Goal: Information Seeking & Learning: Learn about a topic

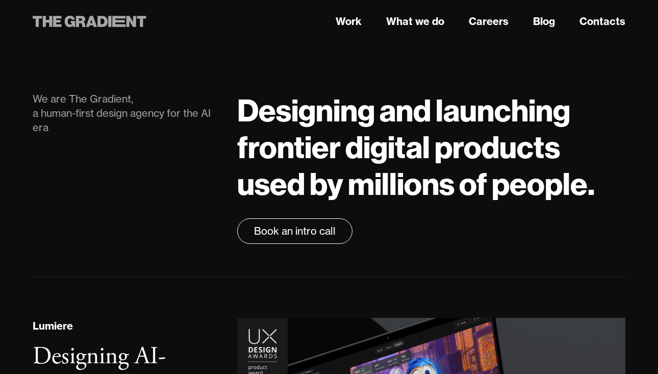
click at [80, 22] on icon at bounding box center [81, 21] width 10 height 11
click at [349, 20] on link "Work" at bounding box center [349, 21] width 26 height 15
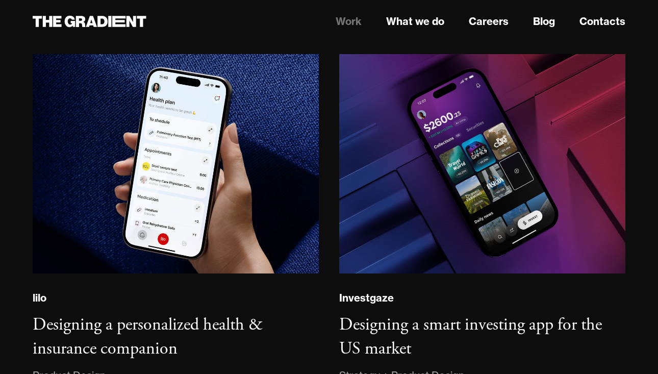
scroll to position [1010, 0]
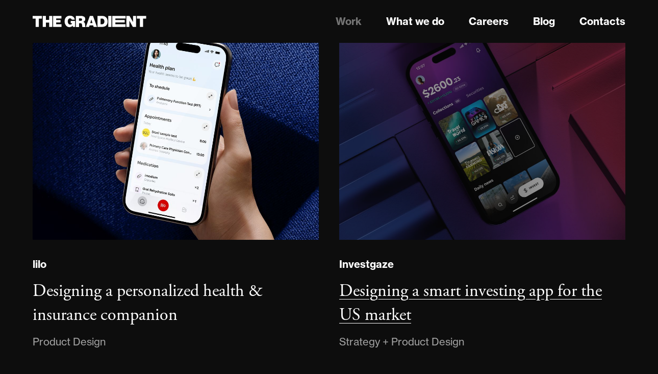
click at [423, 214] on img at bounding box center [482, 130] width 292 height 224
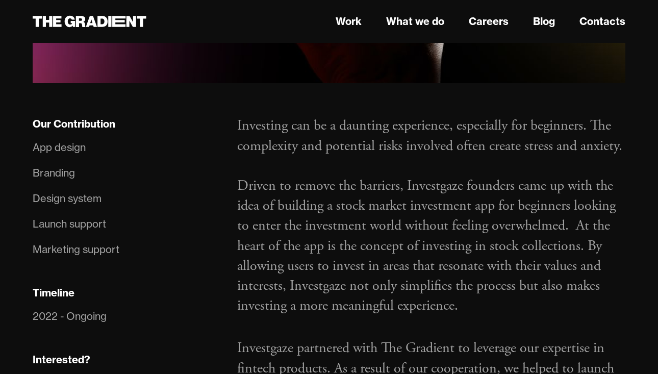
scroll to position [626, 0]
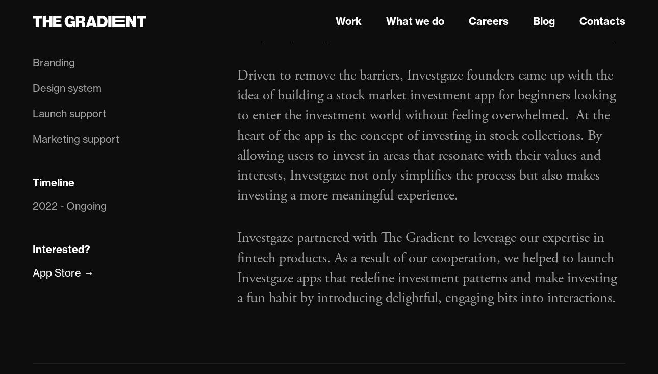
click at [451, 76] on p "Investing can be a daunting experience, especially for beginners. The complexit…" at bounding box center [431, 106] width 388 height 200
click at [356, 102] on p "Investing can be a daunting experience, especially for beginners. The complexit…" at bounding box center [431, 106] width 388 height 200
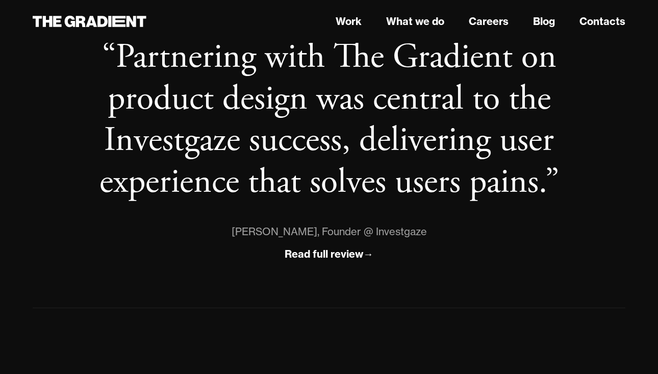
scroll to position [996, 0]
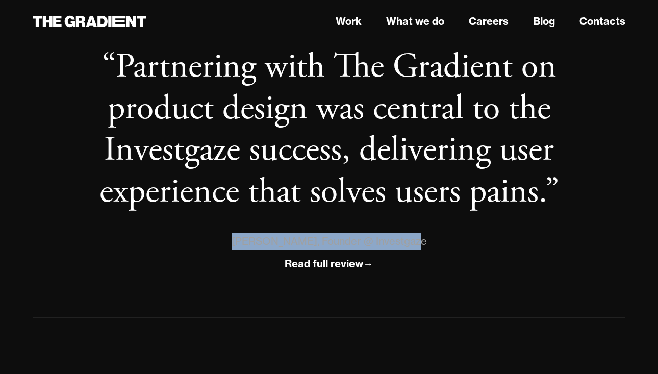
drag, startPoint x: 241, startPoint y: 238, endPoint x: 427, endPoint y: 241, distance: 185.8
click at [427, 241] on div "[PERSON_NAME], Founder @ Investgaze" at bounding box center [329, 241] width 560 height 16
copy div "[PERSON_NAME], Founder @ Investgaze"
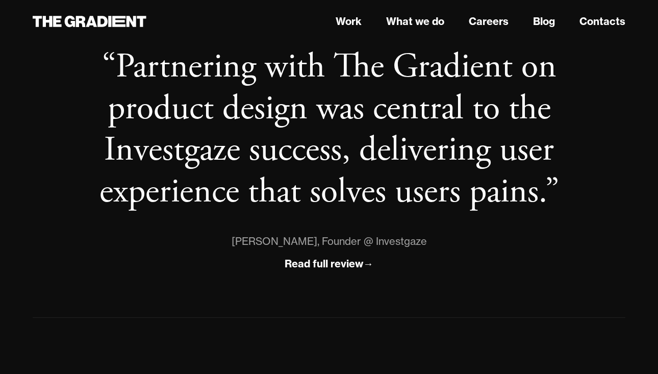
click at [429, 131] on blockquote "“Partnering with The Gradient on product design was central to the Investgaze s…" at bounding box center [329, 129] width 560 height 166
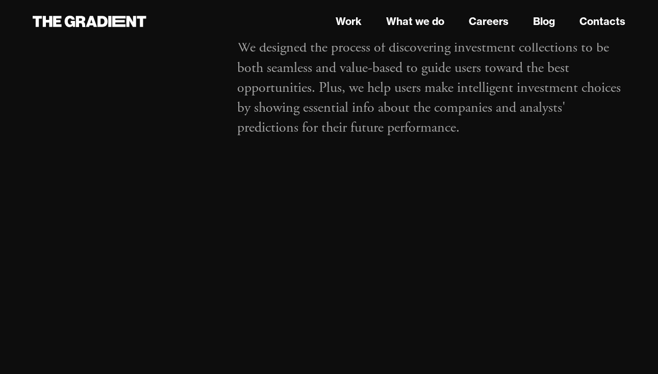
scroll to position [1473, 0]
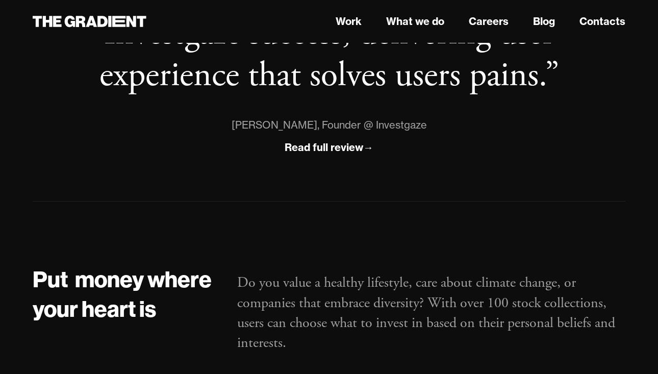
scroll to position [1123, 0]
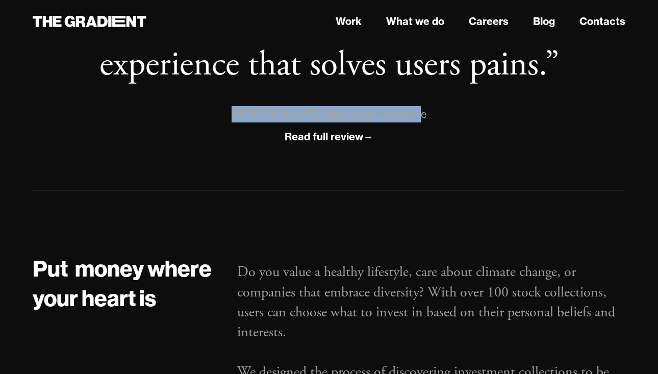
drag, startPoint x: 425, startPoint y: 119, endPoint x: 241, endPoint y: 120, distance: 183.7
click at [241, 120] on div "[PERSON_NAME], Founder @ Investgaze" at bounding box center [329, 114] width 560 height 16
copy div "[PERSON_NAME], Founder @ Investgaze"
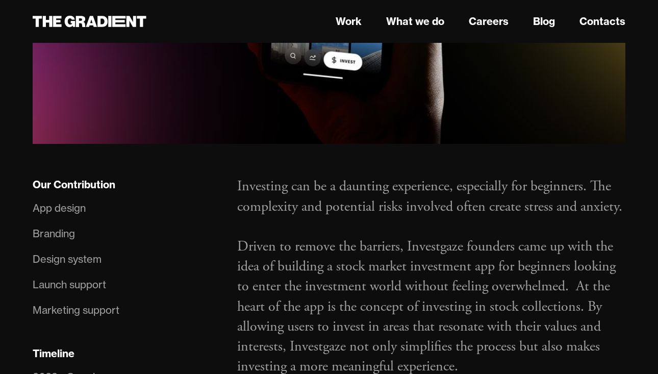
scroll to position [0, 0]
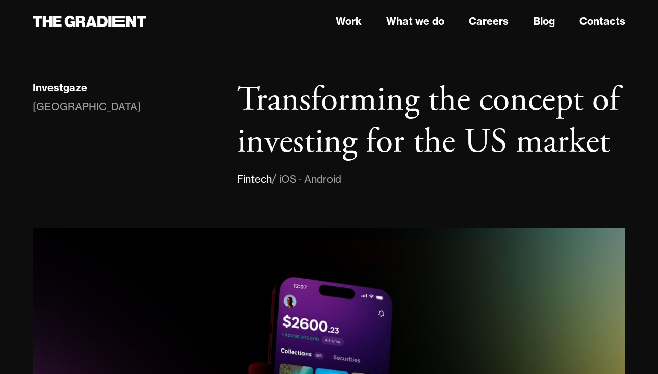
click at [532, 35] on header "Work What we do Careers Blog Contacts" at bounding box center [329, 21] width 658 height 43
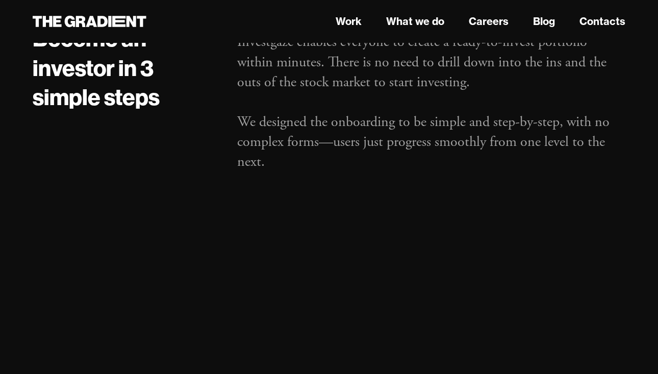
scroll to position [2030, 0]
